Goal: Navigation & Orientation: Find specific page/section

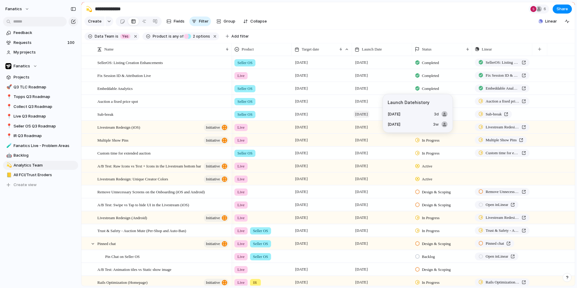
click at [369, 115] on span "[DATE]" at bounding box center [362, 114] width 16 height 7
click at [30, 117] on span "Live Q3 Roadmap" at bounding box center [45, 116] width 63 height 6
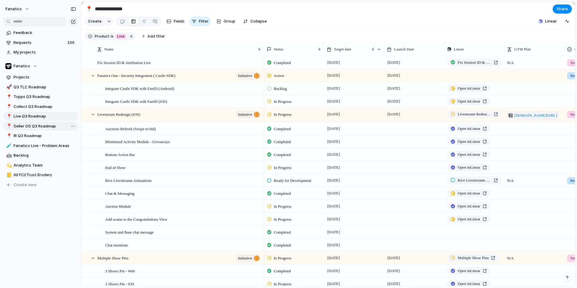
click at [36, 128] on span "Seller OS Q3 Roadmap" at bounding box center [45, 126] width 63 height 6
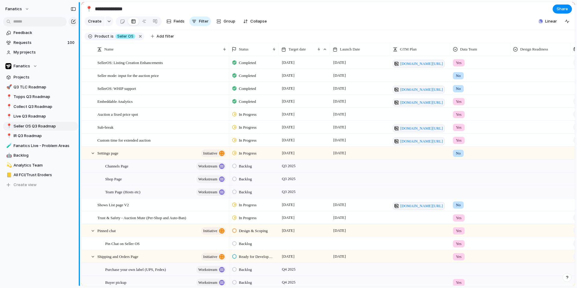
type input "**********"
